Goal: Task Accomplishment & Management: Manage account settings

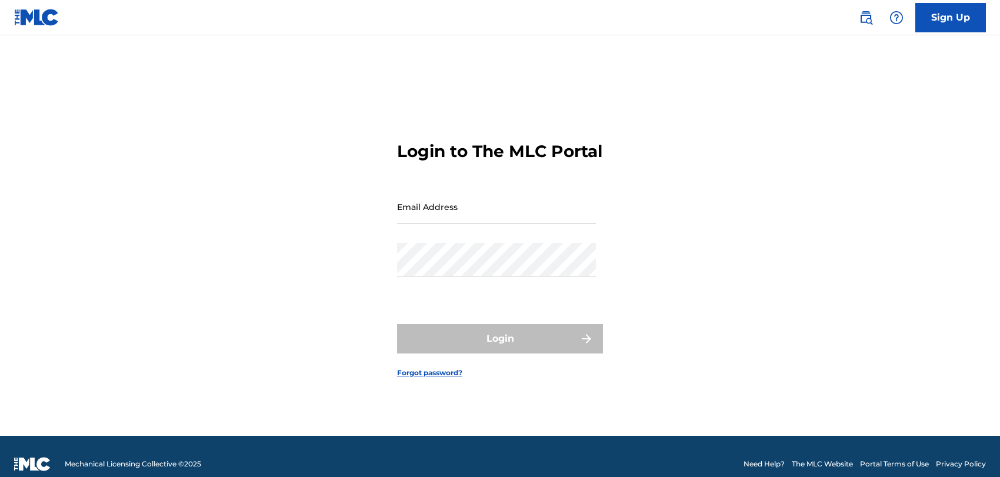
click at [142, 315] on div "Login to The MLC Portal Email Address Password Login Forgot password?" at bounding box center [499, 250] width 823 height 371
click at [473, 212] on input "Email Address" at bounding box center [496, 207] width 199 height 34
click at [322, 260] on div "Login to The MLC Portal Email Address Password Login Forgot password?" at bounding box center [499, 250] width 823 height 371
click at [454, 222] on input "Email Address" at bounding box center [496, 207] width 199 height 34
type input "rachel@royaltysolutionscorp.com"
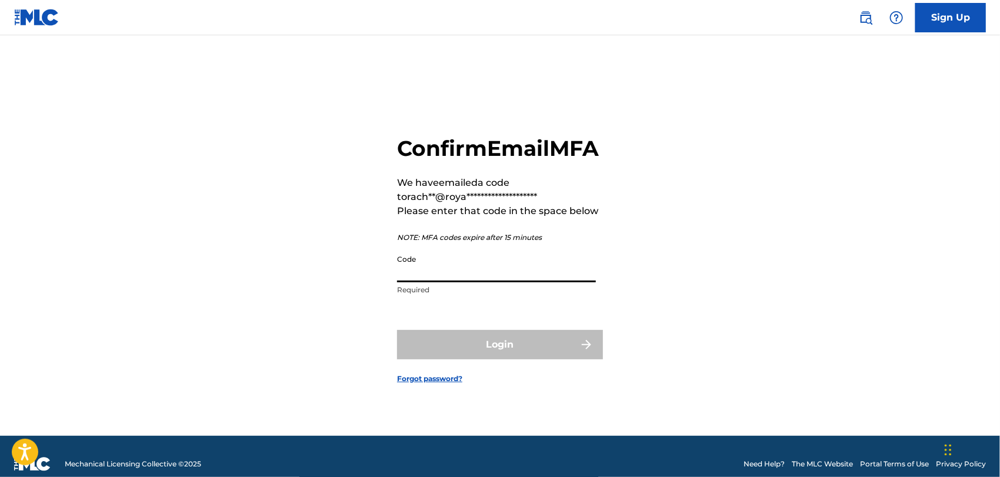
click at [480, 282] on input "Code" at bounding box center [496, 266] width 199 height 34
paste input "885679"
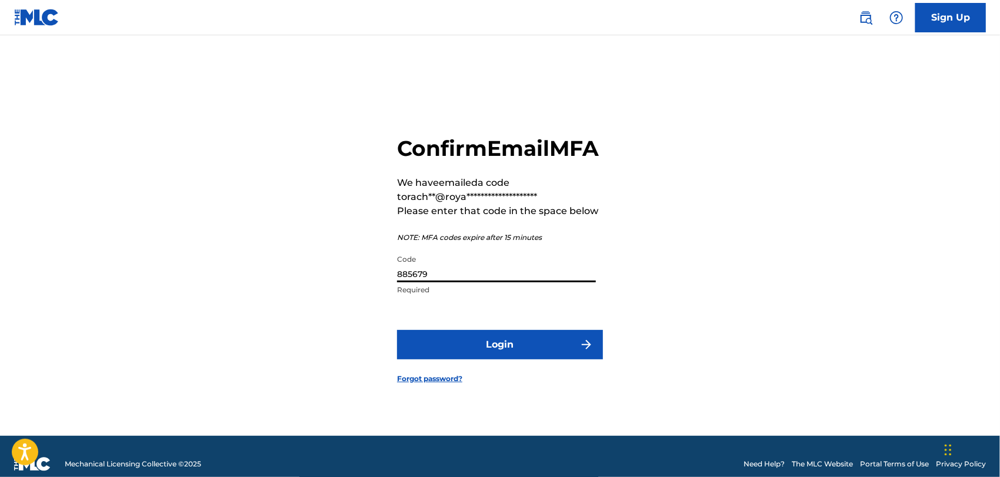
type input "885679"
click at [496, 359] on button "Login" at bounding box center [500, 344] width 206 height 29
